Goal: Information Seeking & Learning: Learn about a topic

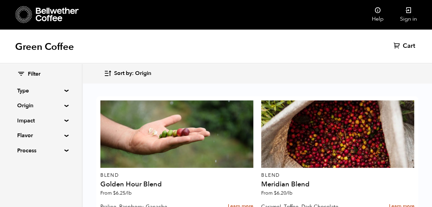
scroll to position [220, 0]
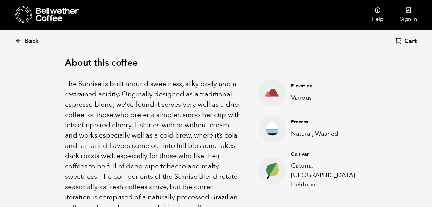
scroll to position [220, 0]
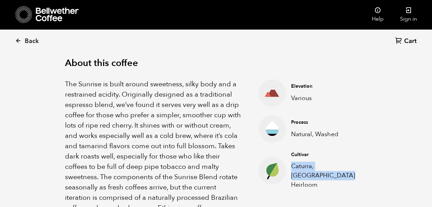
drag, startPoint x: 317, startPoint y: 176, endPoint x: 292, endPoint y: 167, distance: 26.5
click at [292, 167] on p "Caturra, Ethiopia Heirloom" at bounding box center [324, 175] width 66 height 28
copy p "Caturra, Ethiopia Heirloom"
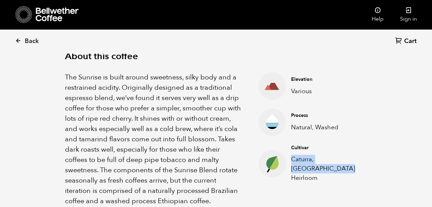
scroll to position [228, 0]
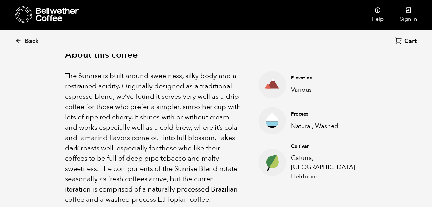
click at [326, 125] on p "Natural, Washed" at bounding box center [324, 125] width 66 height 9
drag, startPoint x: 337, startPoint y: 125, endPoint x: 292, endPoint y: 125, distance: 44.7
click at [292, 125] on p "Natural, Washed" at bounding box center [324, 125] width 66 height 9
copy p "Natural, Washed"
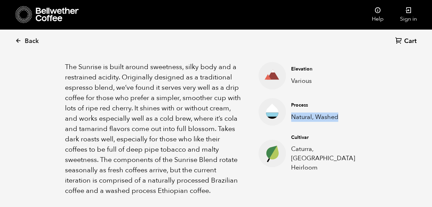
scroll to position [234, 0]
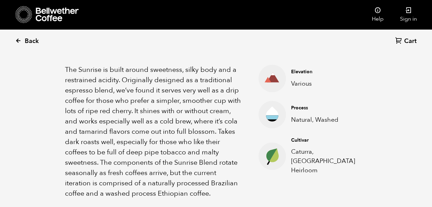
click at [16, 38] on icon at bounding box center [18, 40] width 6 height 6
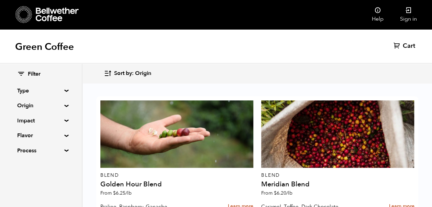
scroll to position [203, 0]
drag, startPoint x: 100, startPoint y: 146, endPoint x: 209, endPoint y: 145, distance: 108.6
drag, startPoint x: 209, startPoint y: 145, endPoint x: 202, endPoint y: 146, distance: 6.9
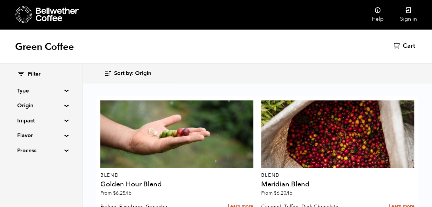
copy p "Bittersweet Chocolate, Toasted Marshmallow,"
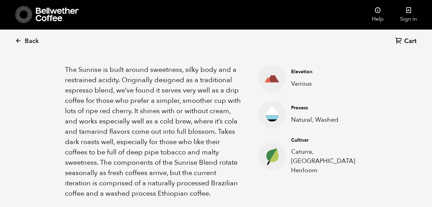
scroll to position [232, 0]
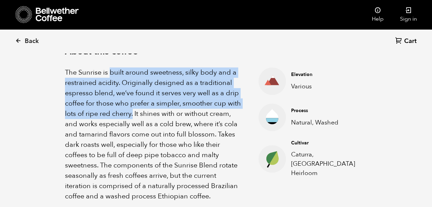
drag, startPoint x: 110, startPoint y: 71, endPoint x: 147, endPoint y: 110, distance: 54.4
click at [147, 110] on p "The Sunrise is built around sweetness, silky body and a restrained acidity. Ori…" at bounding box center [153, 134] width 176 height 134
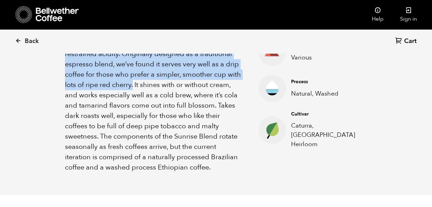
scroll to position [247, 0]
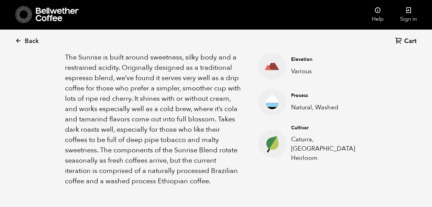
click at [225, 100] on p "The Sunrise is built around sweetness, silky body and a restrained acidity. Ori…" at bounding box center [153, 119] width 176 height 134
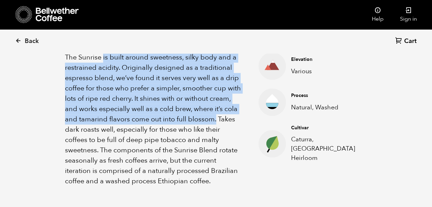
drag, startPoint x: 240, startPoint y: 119, endPoint x: 103, endPoint y: 56, distance: 150.6
click at [103, 56] on p "The Sunrise is built around sweetness, silky body and a restrained acidity. Ori…" at bounding box center [153, 119] width 176 height 134
copy p "is built around sweetness, silky body and a restrained acidity. Originally desi…"
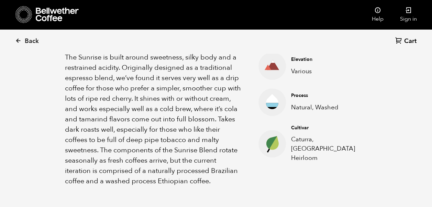
click at [377, 116] on div "About this coffee The Sunrise is built around sweetness, silky body and a restr…" at bounding box center [216, 109] width 337 height 200
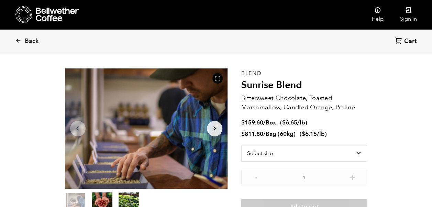
scroll to position [5, 0]
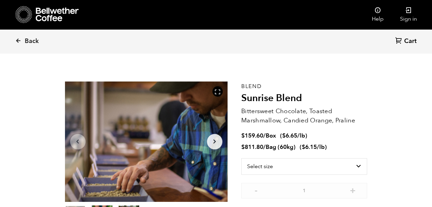
scroll to position [299, 294]
click at [19, 41] on icon at bounding box center [18, 40] width 6 height 6
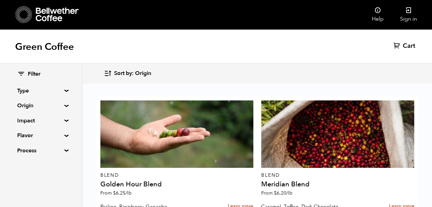
click at [65, 89] on summary "Type" at bounding box center [40, 91] width 47 height 8
